Goal: Go to known website: Go to known website

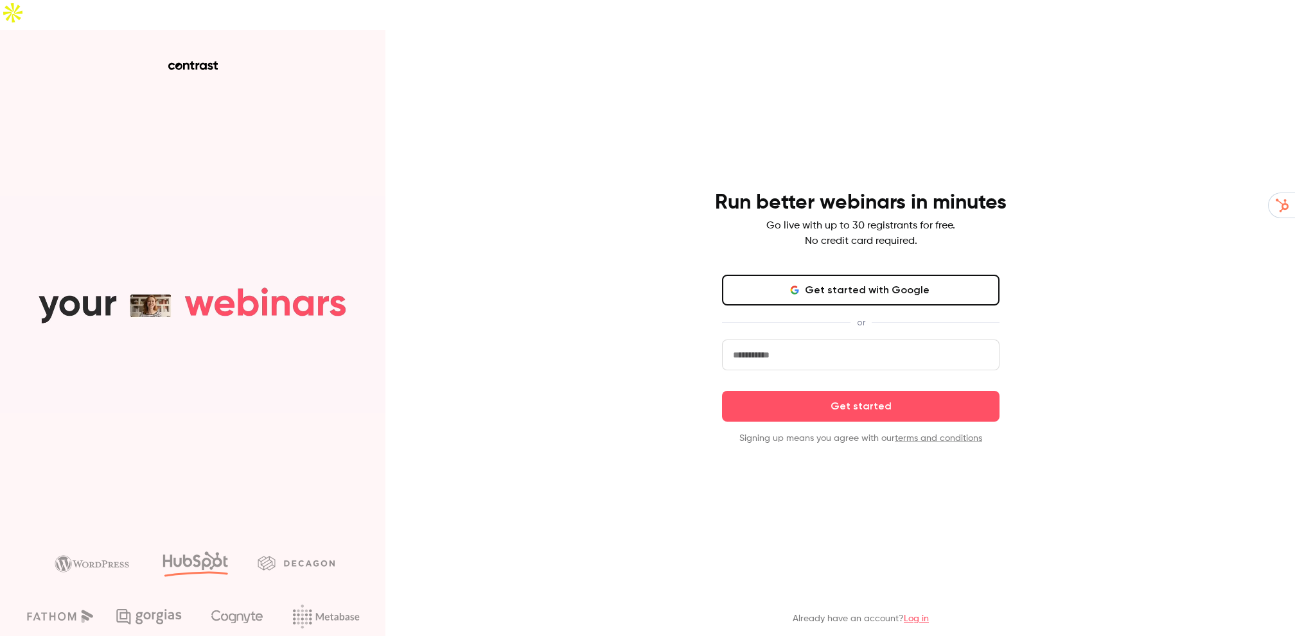
click at [825, 275] on button "Get started with Google" at bounding box center [860, 290] width 277 height 31
